Goal: Task Accomplishment & Management: Manage account settings

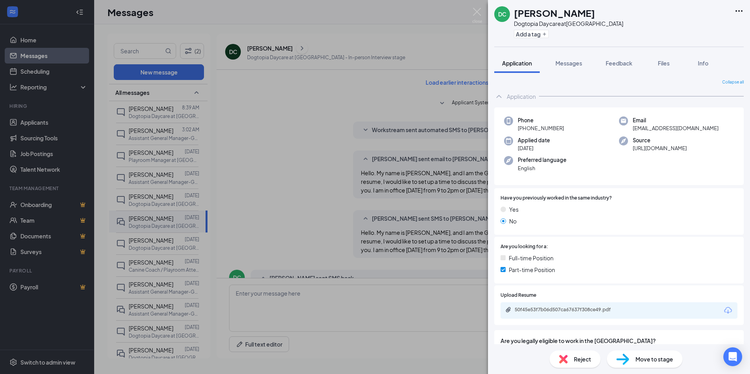
scroll to position [200, 0]
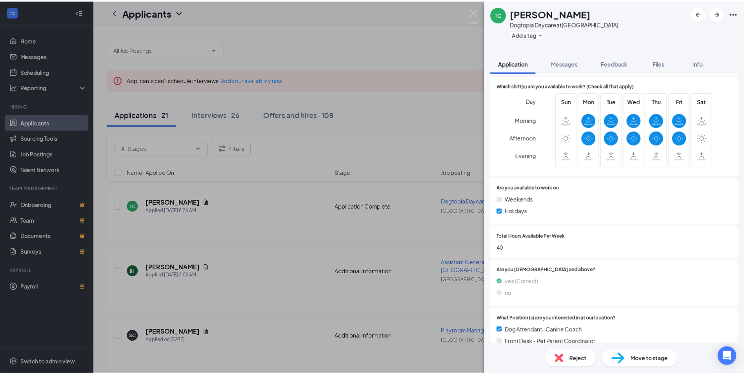
scroll to position [197, 0]
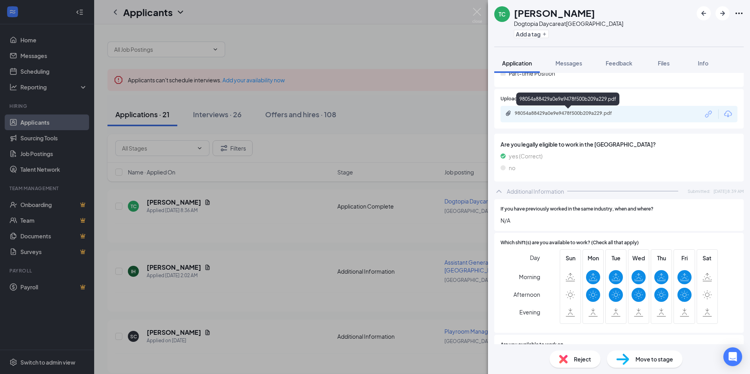
click at [568, 111] on div "98054a88429a0e9e9478f500b209a229.pdf" at bounding box center [570, 113] width 110 height 6
click at [477, 15] on img at bounding box center [477, 15] width 10 height 15
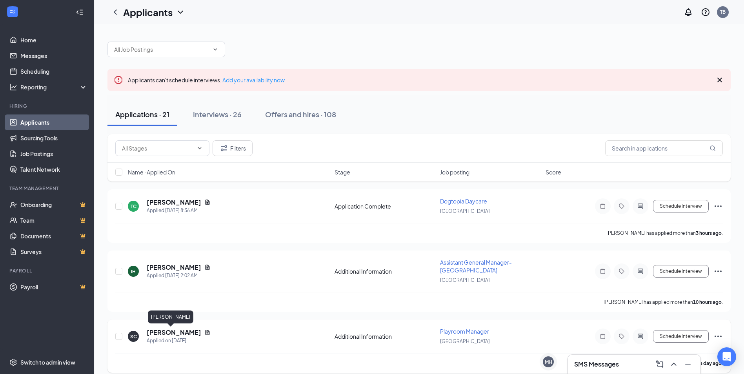
click at [158, 332] on h5 "[PERSON_NAME]" at bounding box center [174, 332] width 55 height 9
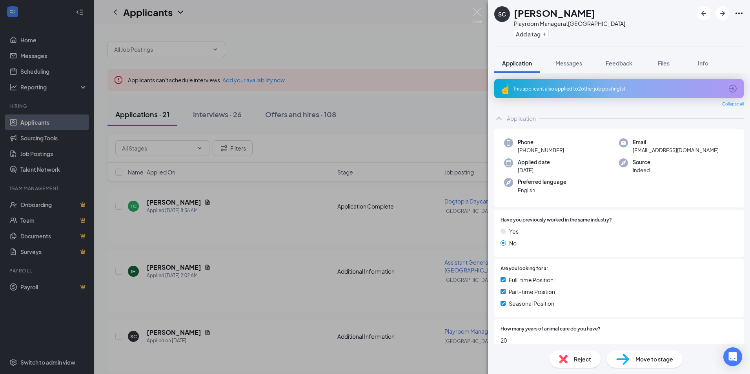
click at [586, 93] on div "This applicant also applied to 2 other job posting(s)" at bounding box center [618, 88] width 249 height 19
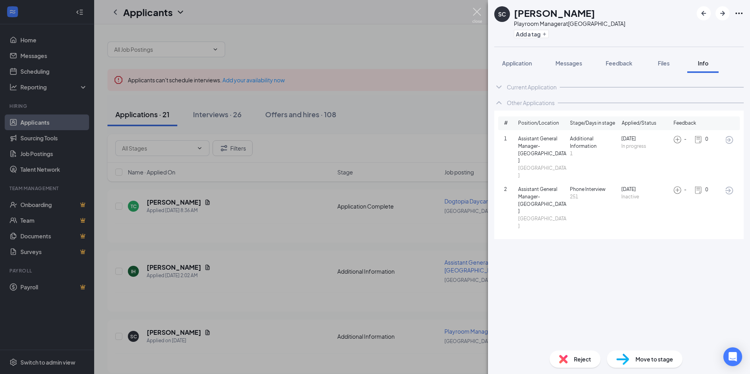
click at [475, 11] on img at bounding box center [477, 15] width 10 height 15
